Goal: Information Seeking & Learning: Compare options

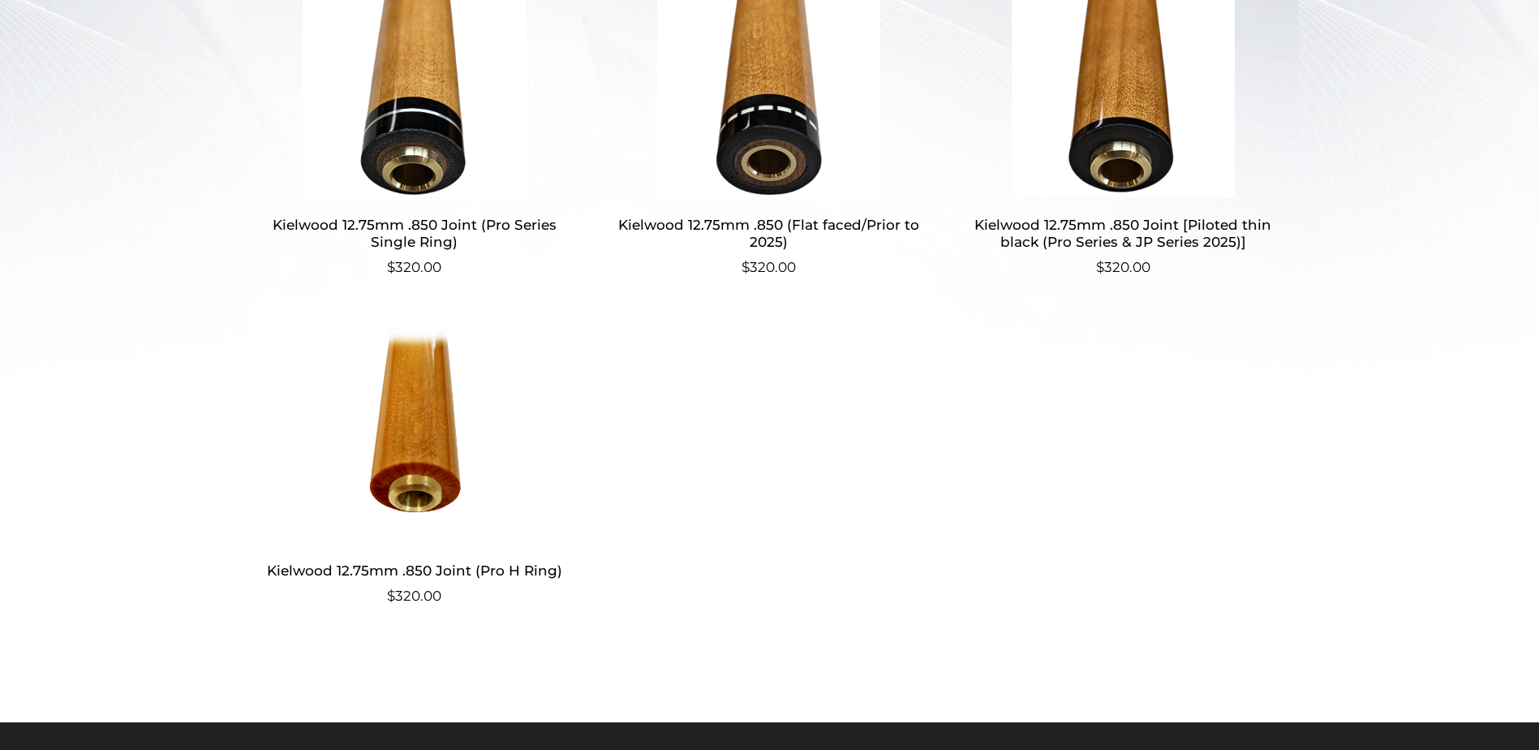
scroll to position [568, 0]
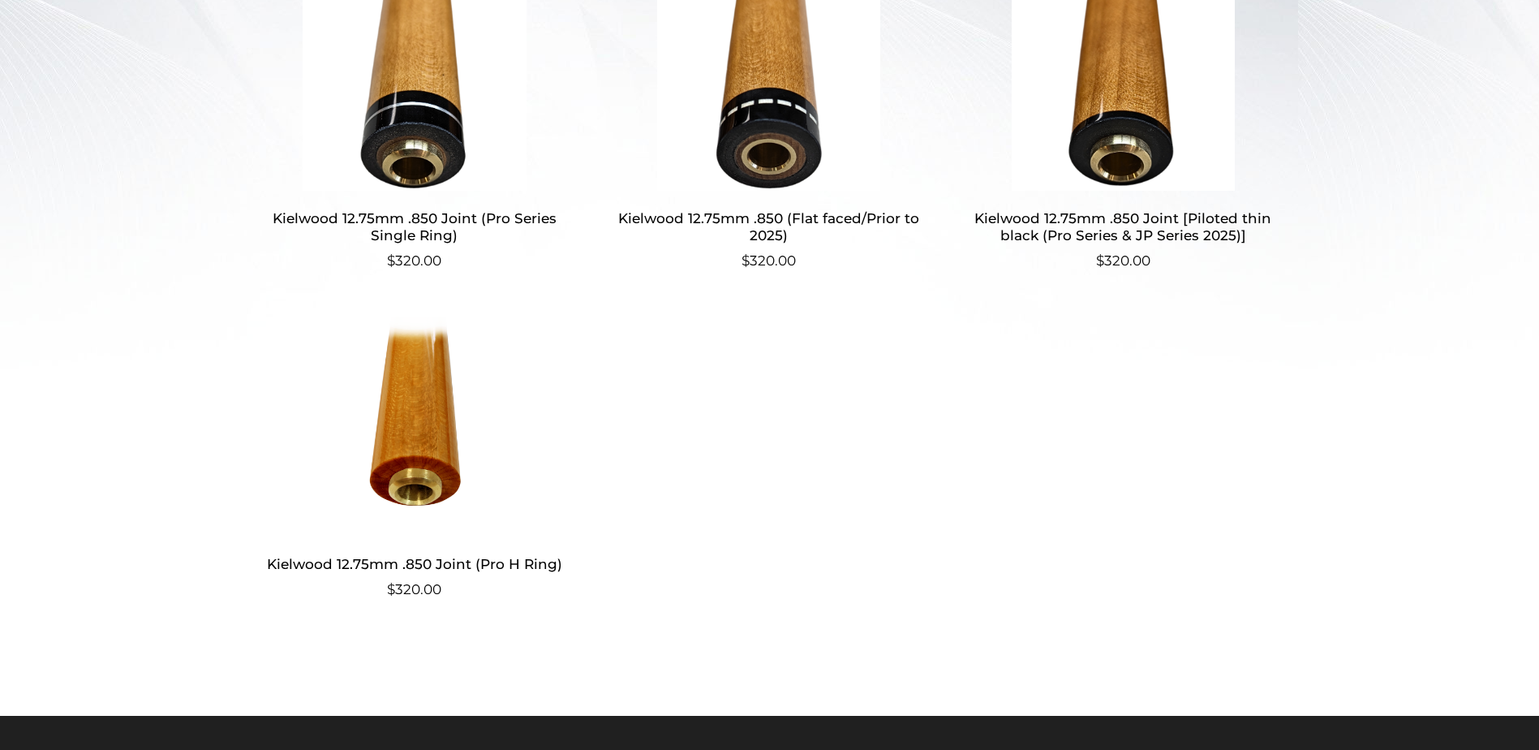
click at [386, 563] on h2 "Kielwood 12.75mm .850 Joint (Pro H Ring)" at bounding box center [415, 563] width 316 height 30
click at [1144, 108] on img at bounding box center [1123, 81] width 316 height 219
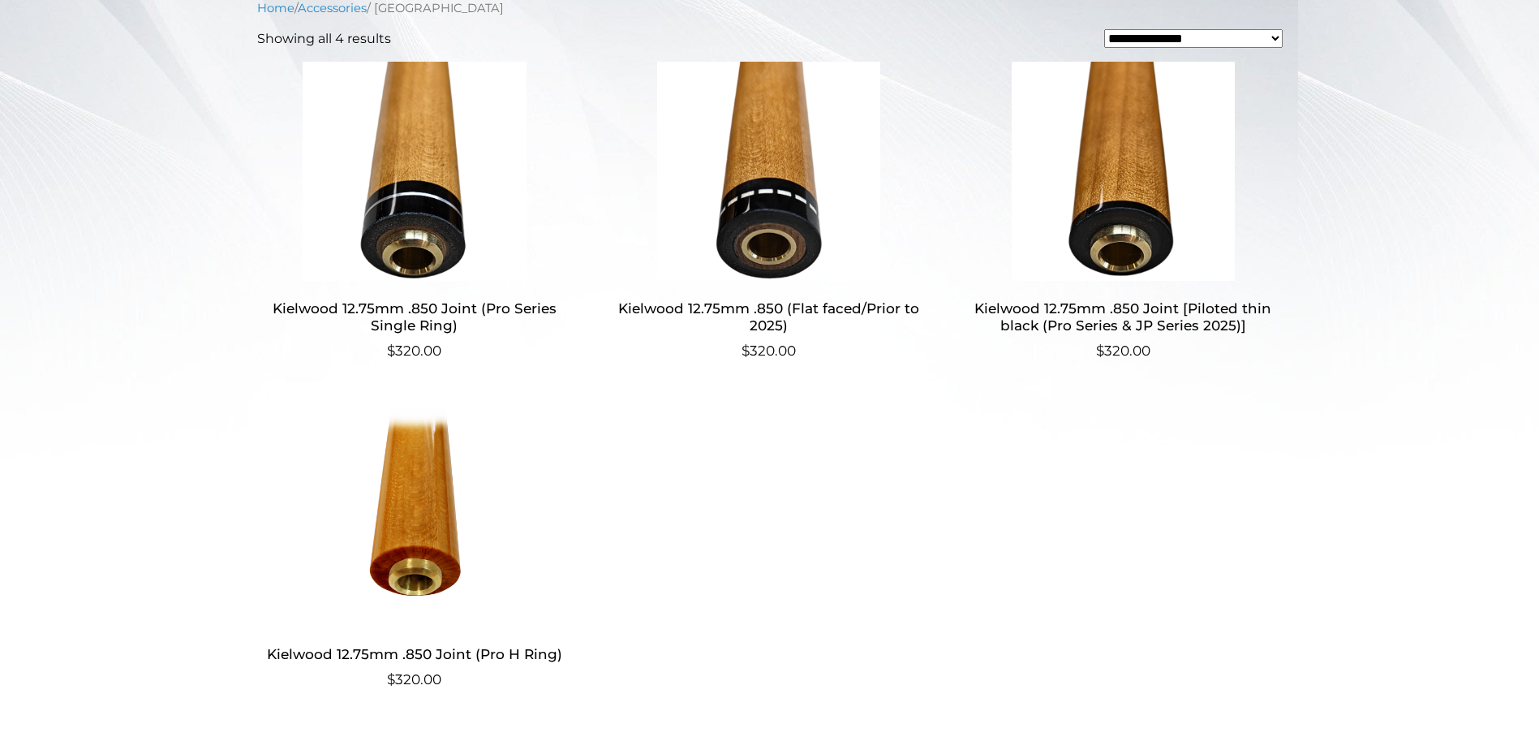
scroll to position [457, 0]
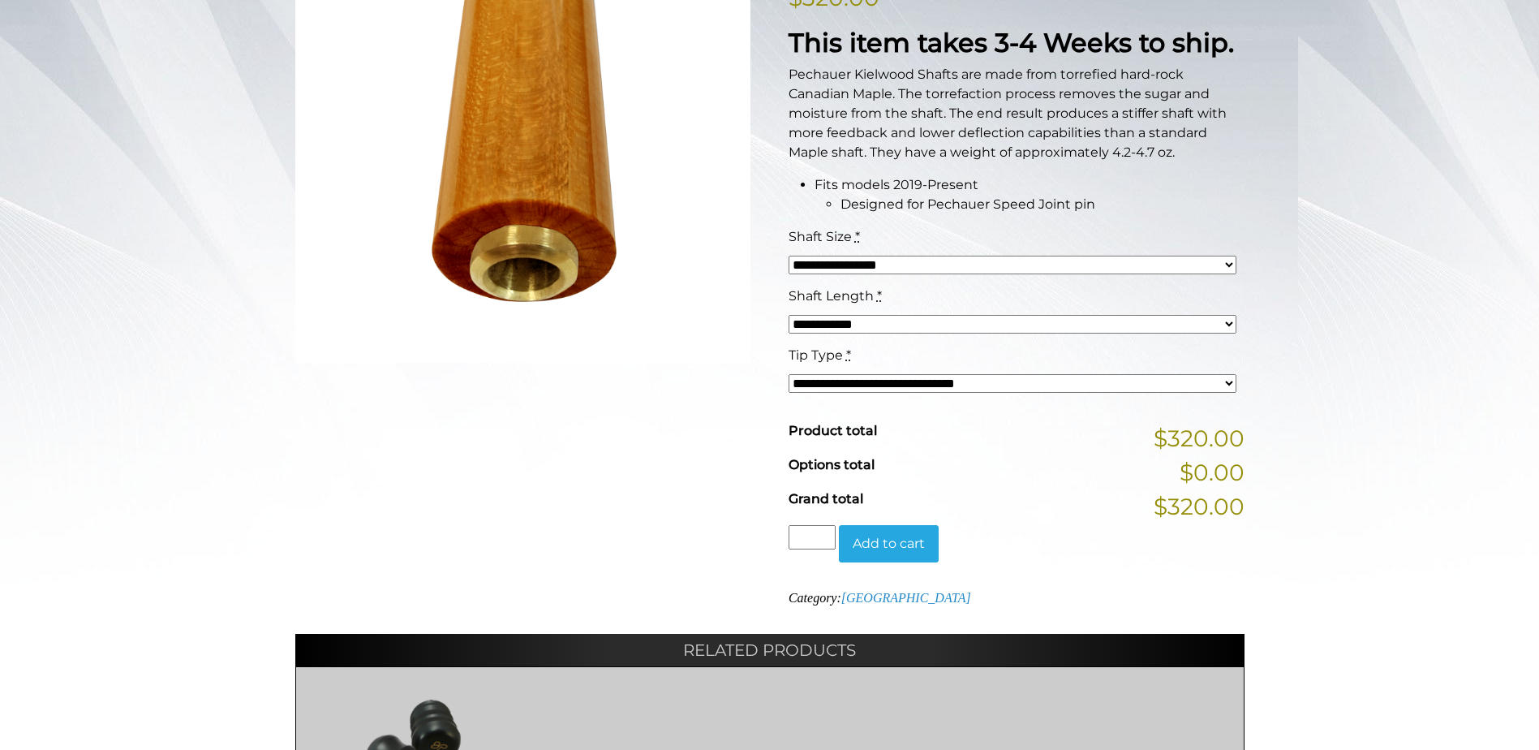
scroll to position [346, 0]
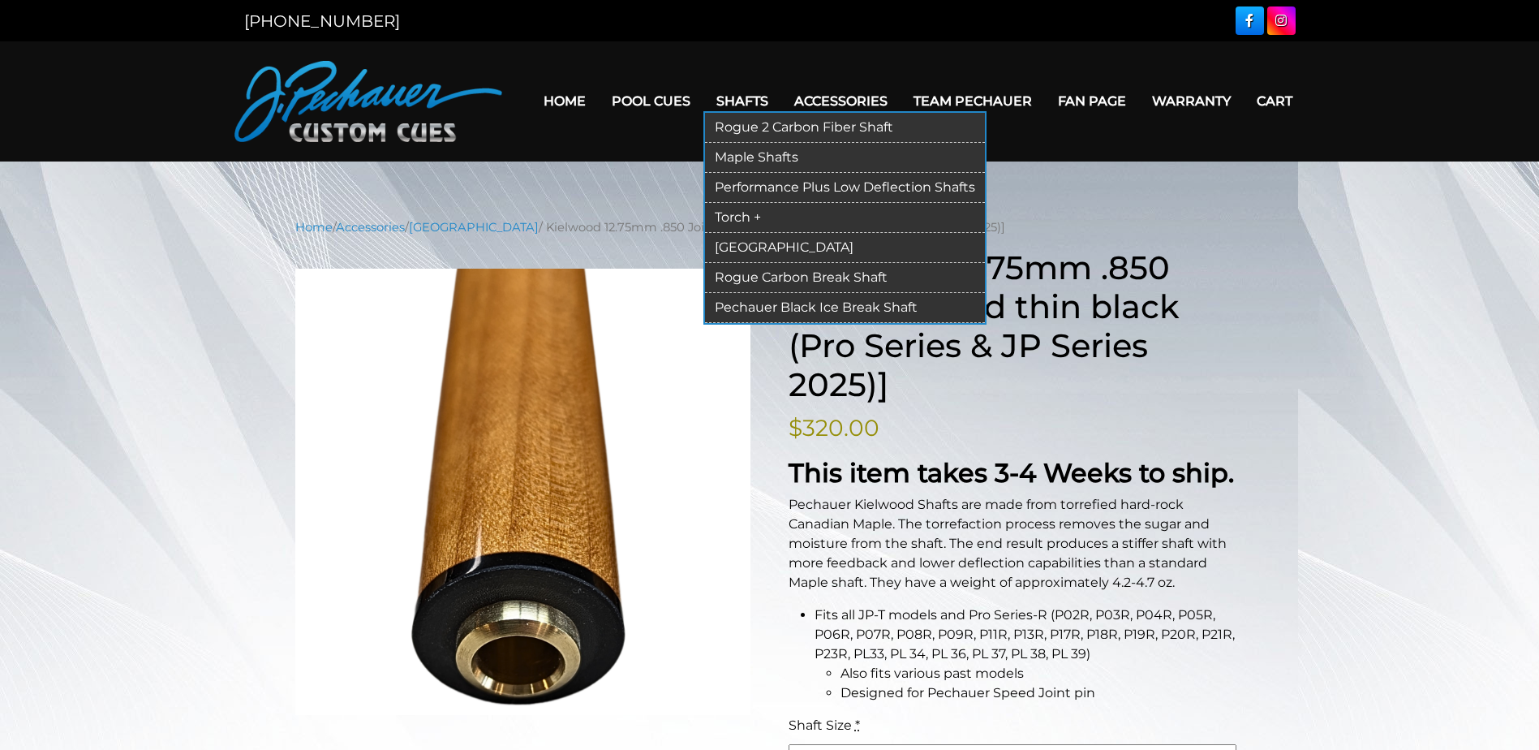
click at [752, 246] on link "[GEOGRAPHIC_DATA]" at bounding box center [845, 248] width 280 height 30
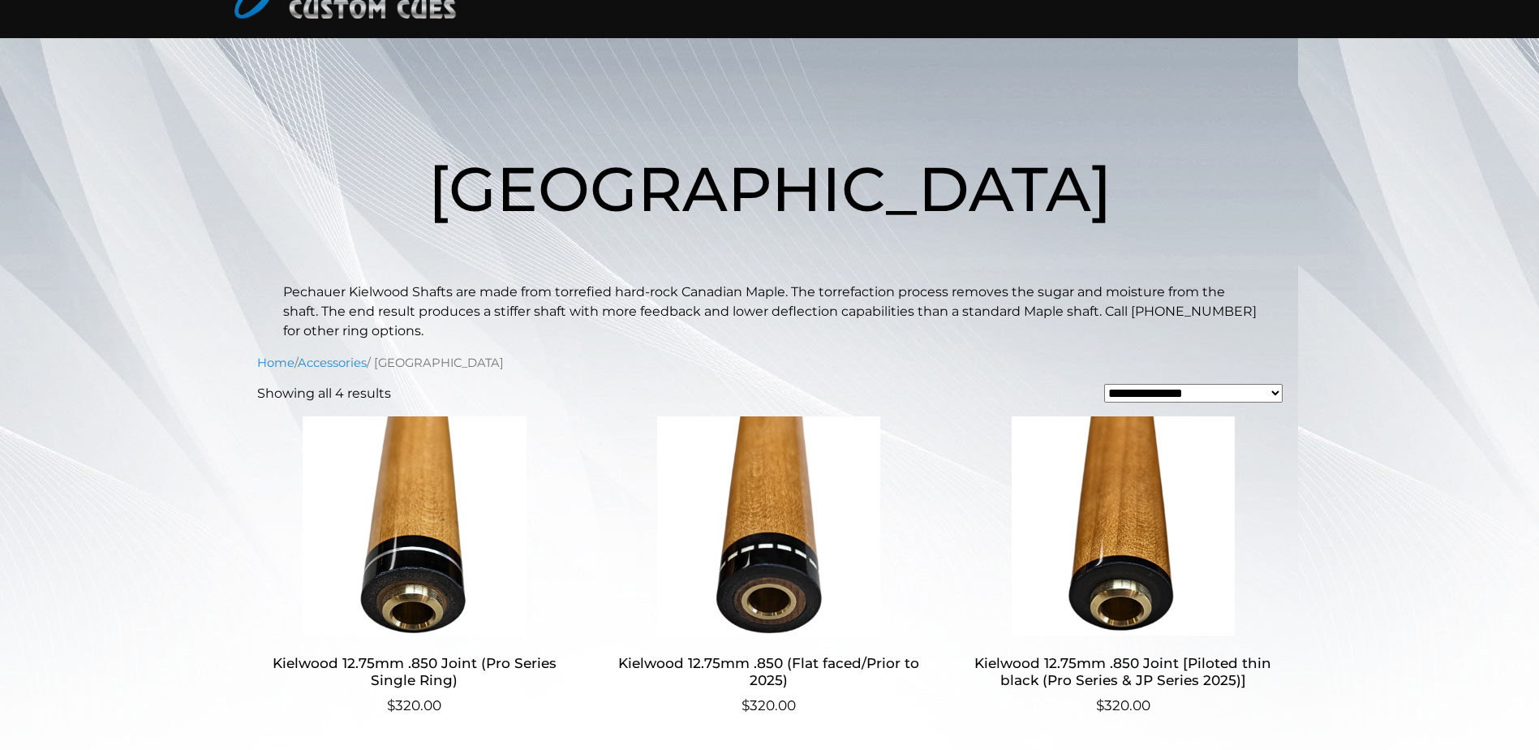
scroll to position [162, 0]
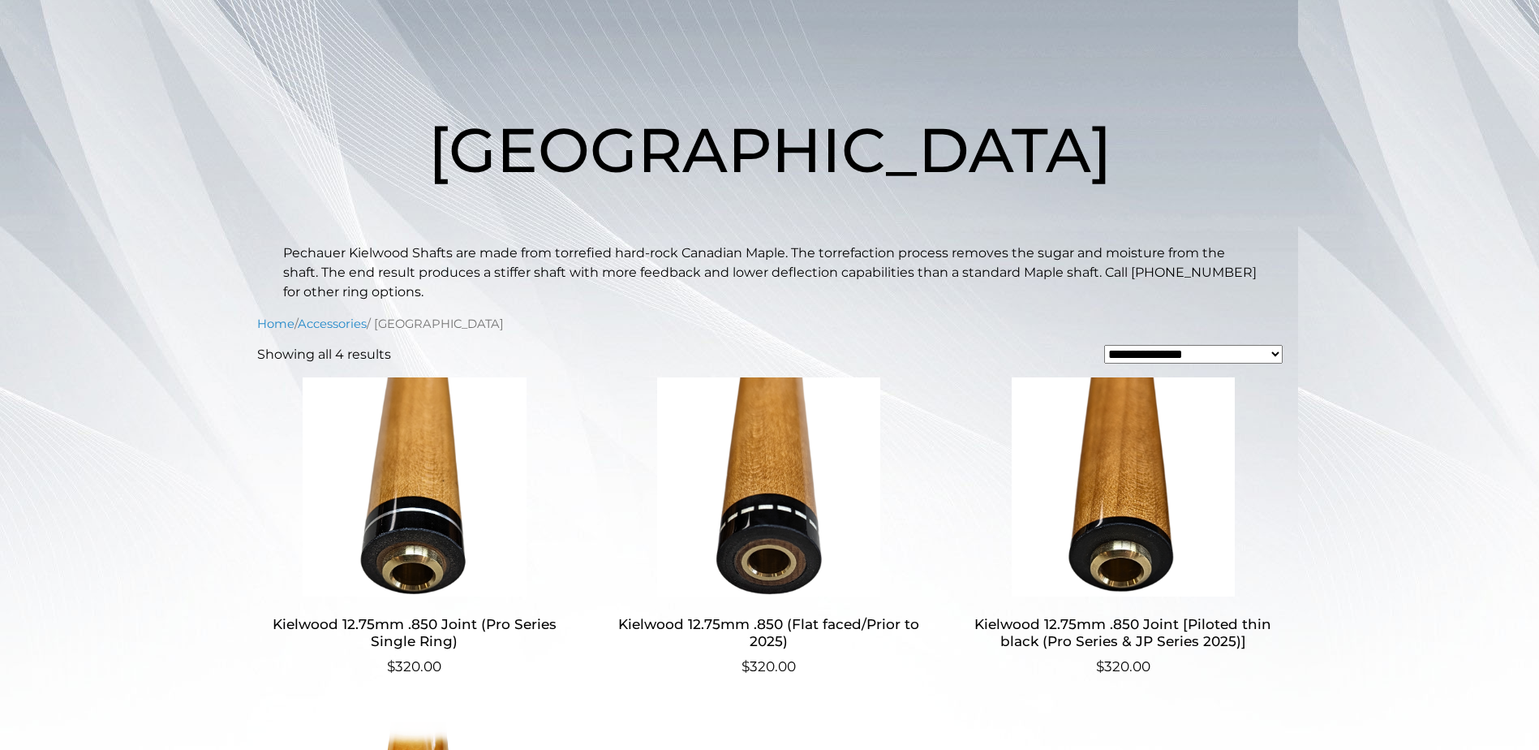
click at [419, 463] on img at bounding box center [415, 486] width 316 height 219
click at [764, 483] on img at bounding box center [769, 486] width 316 height 219
